Goal: Task Accomplishment & Management: Manage account settings

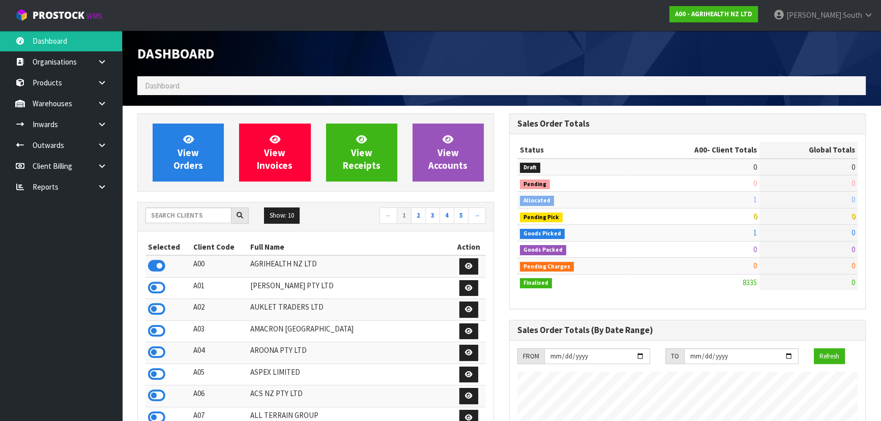
scroll to position [769, 371]
click at [199, 208] on input "text" at bounding box center [188, 216] width 86 height 16
click at [199, 214] on input "text" at bounding box center [188, 216] width 86 height 16
type input "YING"
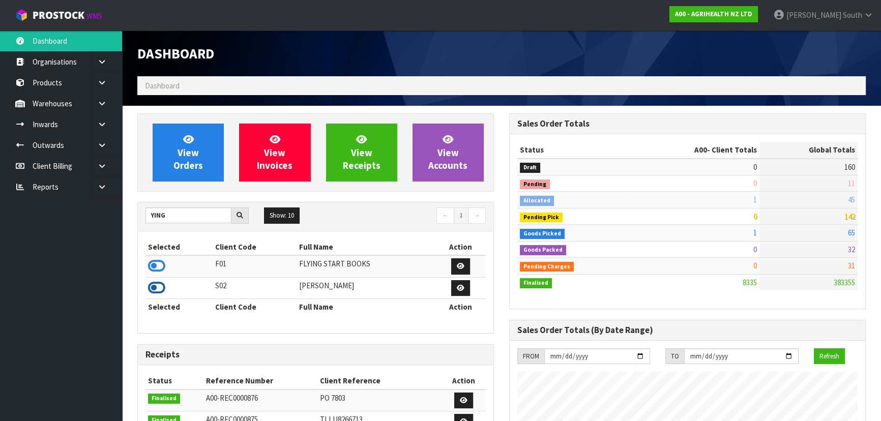
click at [152, 288] on icon at bounding box center [156, 287] width 17 height 15
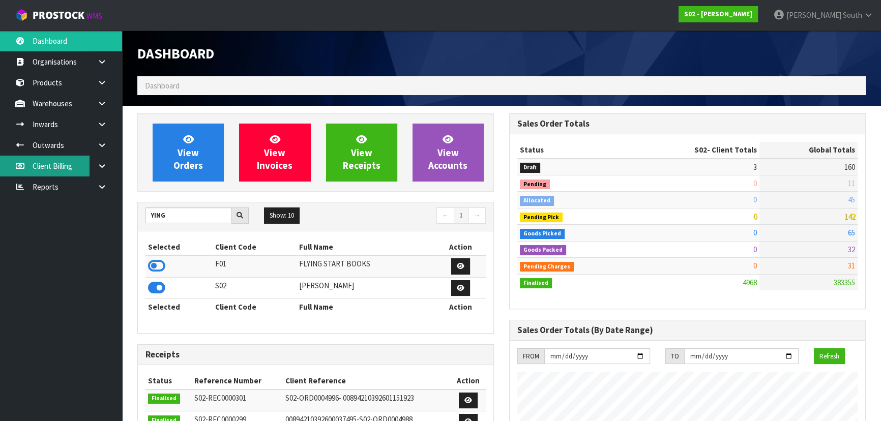
scroll to position [703, 371]
click at [105, 115] on link at bounding box center [106, 124] width 33 height 21
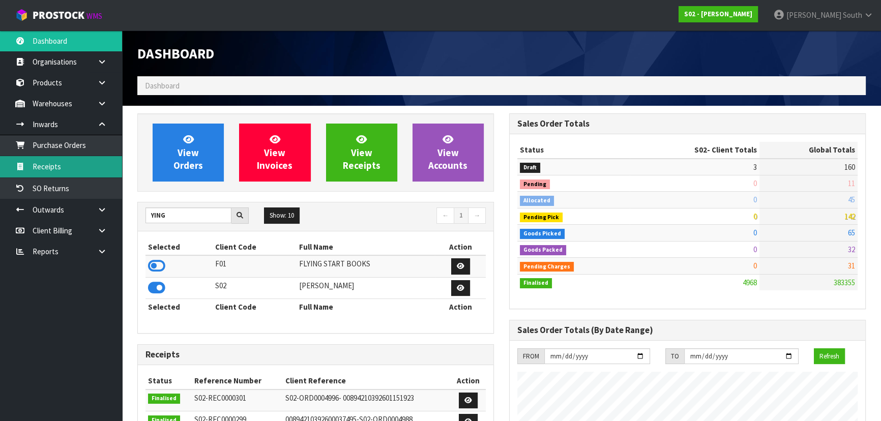
click at [60, 167] on link "Receipts" at bounding box center [61, 166] width 122 height 21
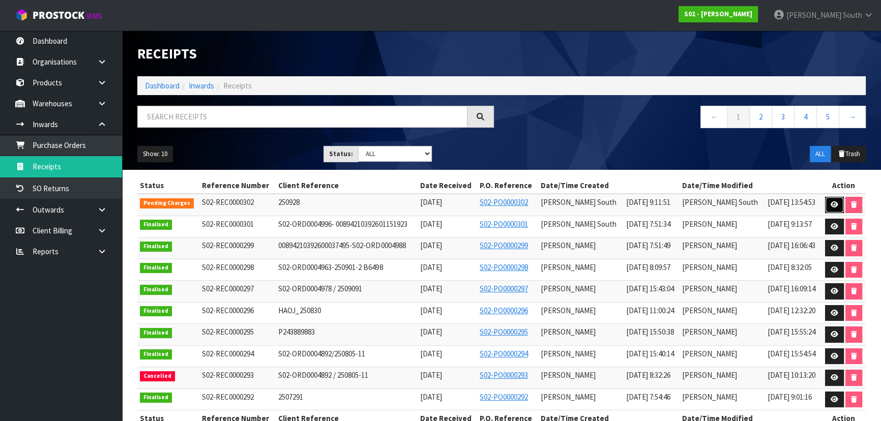
click at [825, 203] on link at bounding box center [834, 205] width 19 height 16
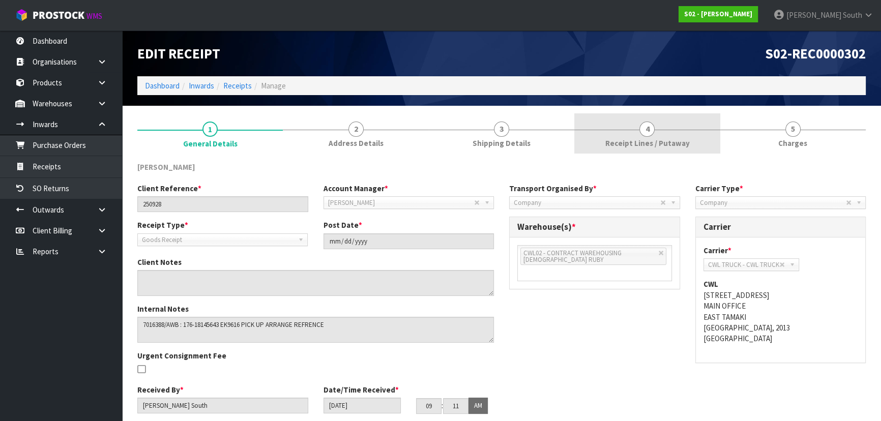
drag, startPoint x: 641, startPoint y: 159, endPoint x: 643, endPoint y: 148, distance: 11.5
click at [641, 159] on div "[PERSON_NAME] Client Reference * 250928 Account Manager * [PERSON_NAME] [PERSON…" at bounding box center [501, 302] width 728 height 297
click at [643, 142] on span "Receipt Lines / Putaway" at bounding box center [647, 143] width 84 height 11
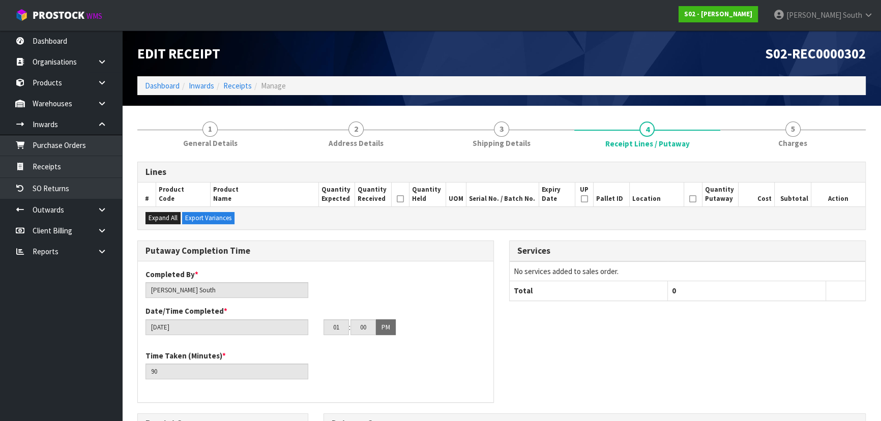
scroll to position [277, 0]
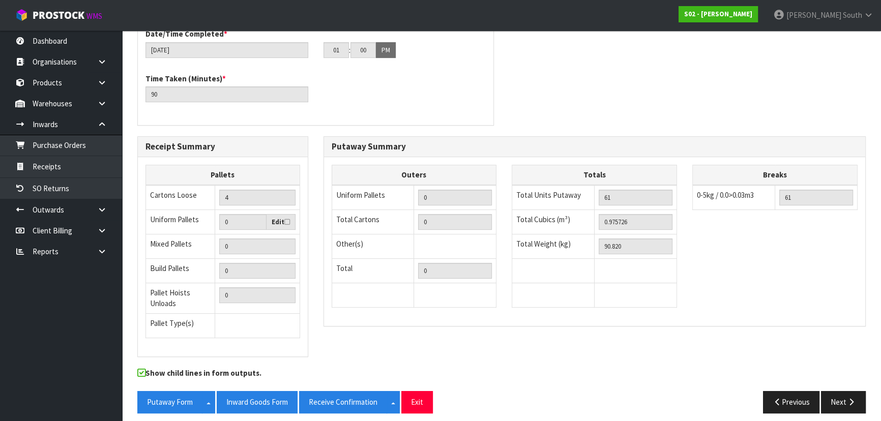
click at [349, 387] on div "Show child lines in form outputs." at bounding box center [502, 379] width 744 height 23
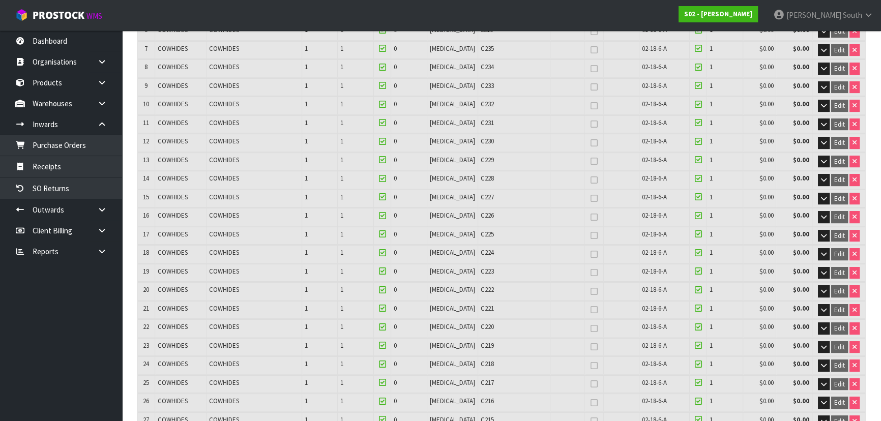
scroll to position [1404, 0]
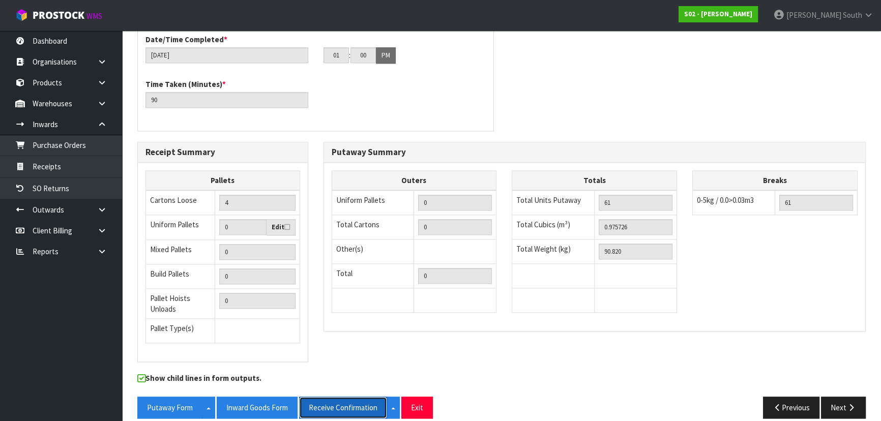
click at [367, 397] on button "Receive Confirmation" at bounding box center [343, 408] width 88 height 22
click at [231, 399] on button "Inward Goods Form" at bounding box center [257, 408] width 81 height 22
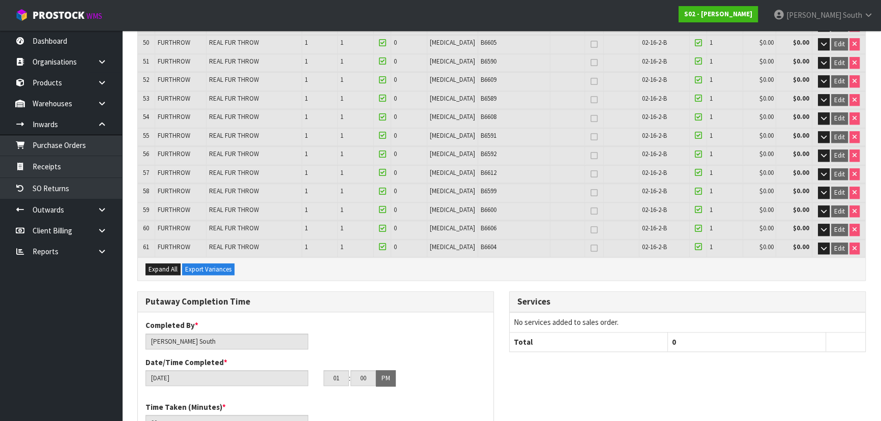
scroll to position [1081, 0]
